Goal: Task Accomplishment & Management: Use online tool/utility

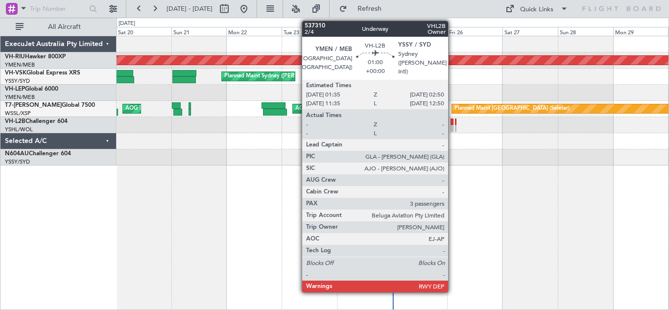
click at [452, 130] on div at bounding box center [451, 128] width 3 height 7
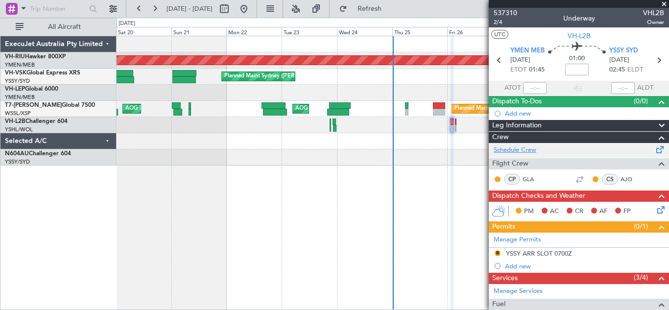
click at [515, 152] on link "Schedule Crew" at bounding box center [515, 150] width 43 height 10
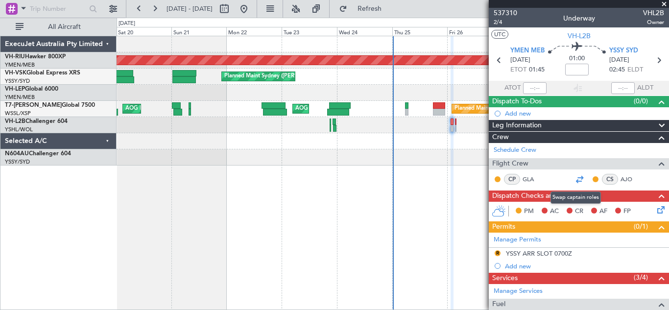
click at [577, 180] on div at bounding box center [579, 179] width 12 height 12
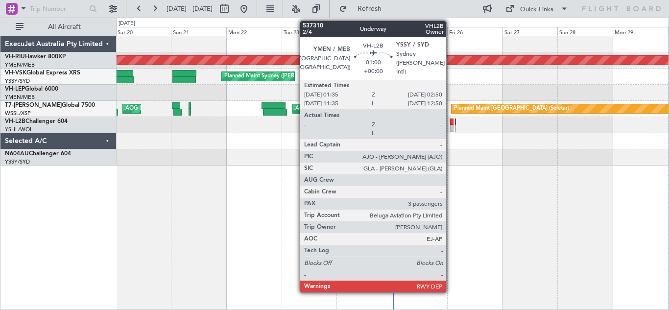
click at [450, 125] on div at bounding box center [451, 128] width 3 height 7
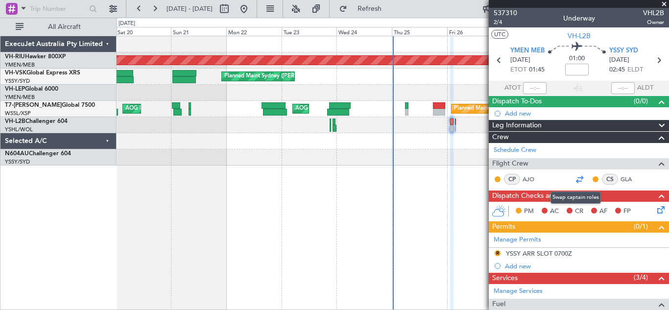
click at [574, 177] on div at bounding box center [579, 179] width 12 height 12
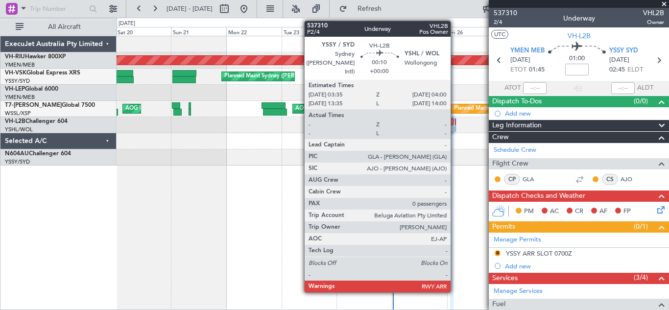
click at [455, 122] on div at bounding box center [455, 121] width 1 height 7
type input "0"
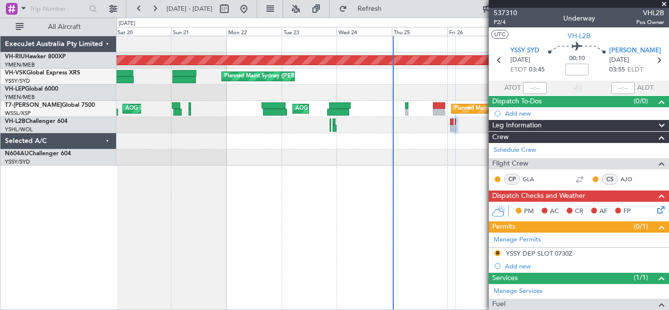
click at [664, 4] on span at bounding box center [664, 4] width 10 height 9
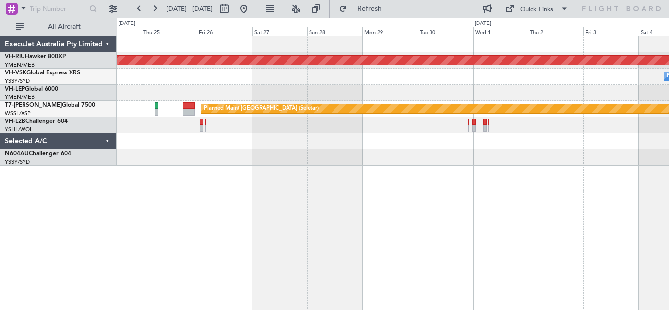
click at [352, 160] on div "Planned Maint Melbourne (Essendon) No Crew Planned Maint Sydney (Kingsford Smit…" at bounding box center [393, 100] width 552 height 129
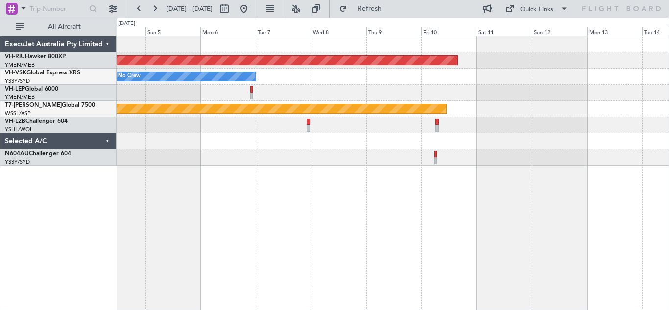
click at [255, 168] on div "Planned Maint Melbourne (Essendon) No Crew Planned Maint Singapore (Seletar)" at bounding box center [393, 173] width 552 height 274
